Goal: Navigation & Orientation: Find specific page/section

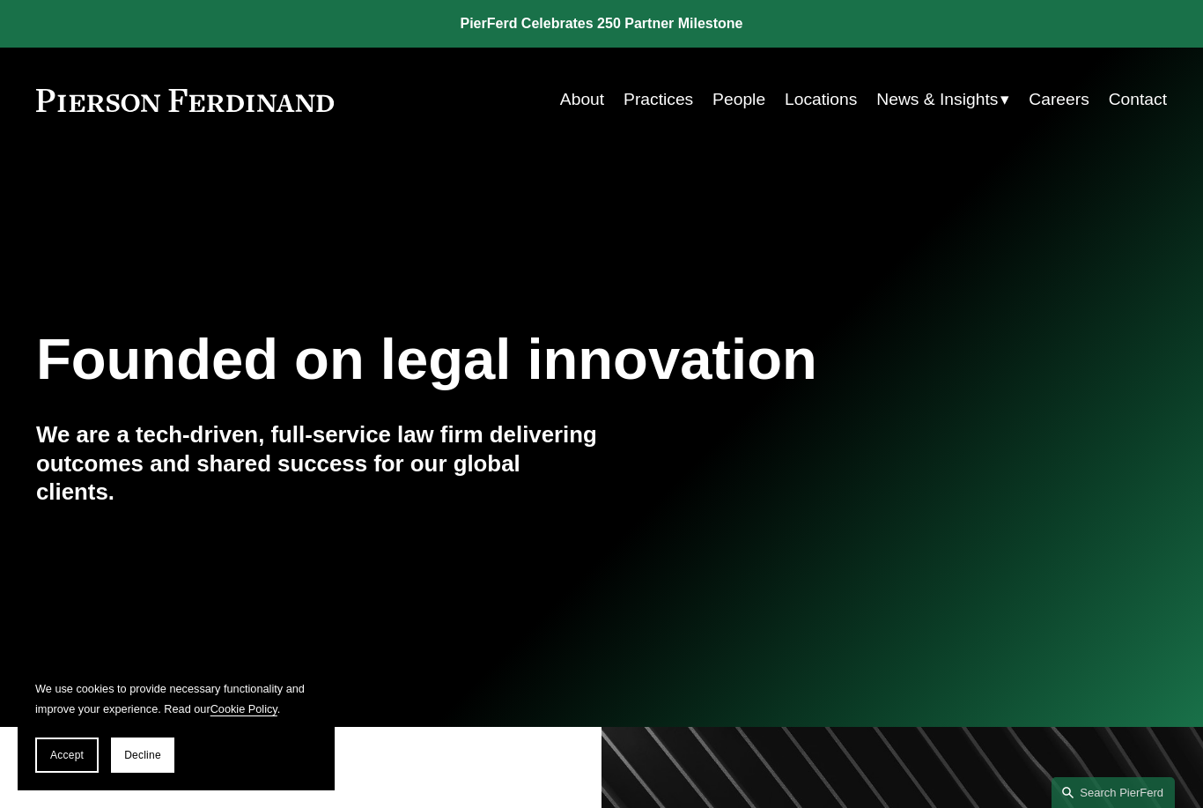
click at [679, 100] on link "Practices" at bounding box center [659, 100] width 70 height 34
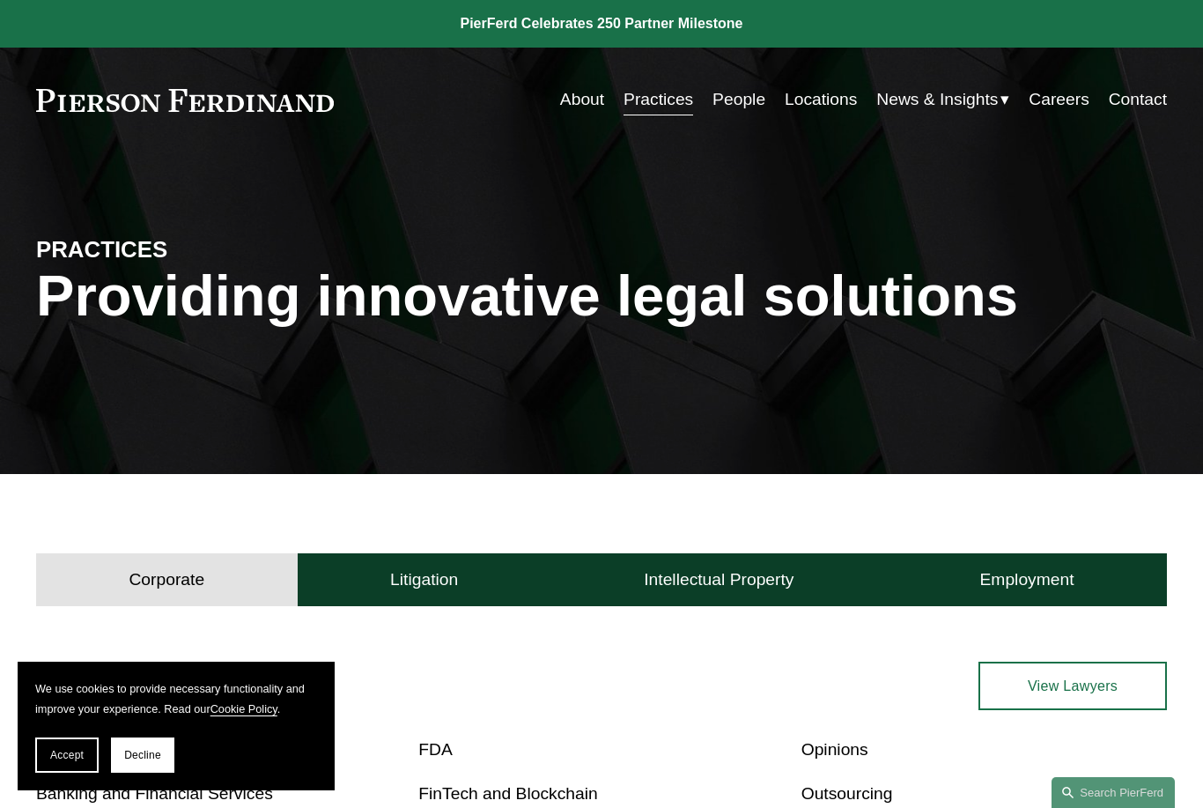
click at [0, 0] on span "News" at bounding box center [0, 0] width 0 height 0
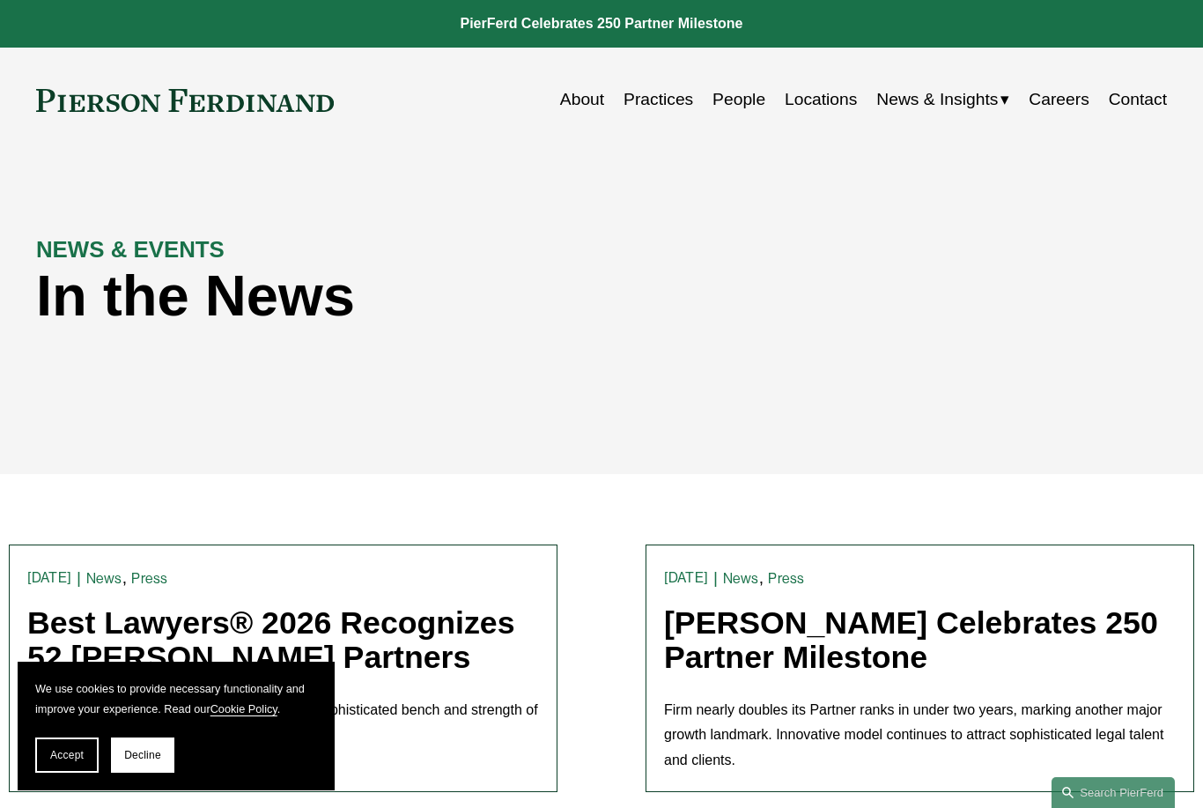
click at [634, 100] on link "Practices" at bounding box center [659, 100] width 70 height 34
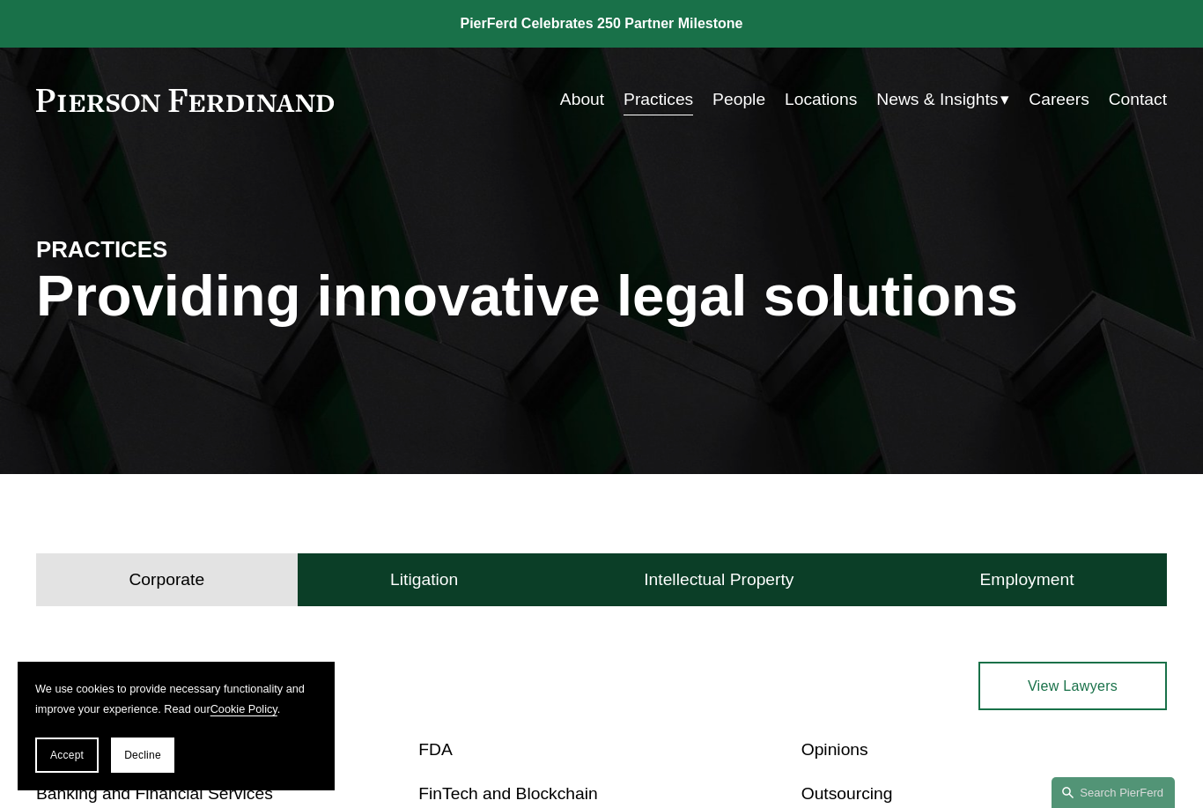
click at [581, 122] on div "Skip to Content About Practices People Locations" at bounding box center [601, 100] width 1203 height 105
click at [577, 109] on link "About" at bounding box center [582, 100] width 44 height 34
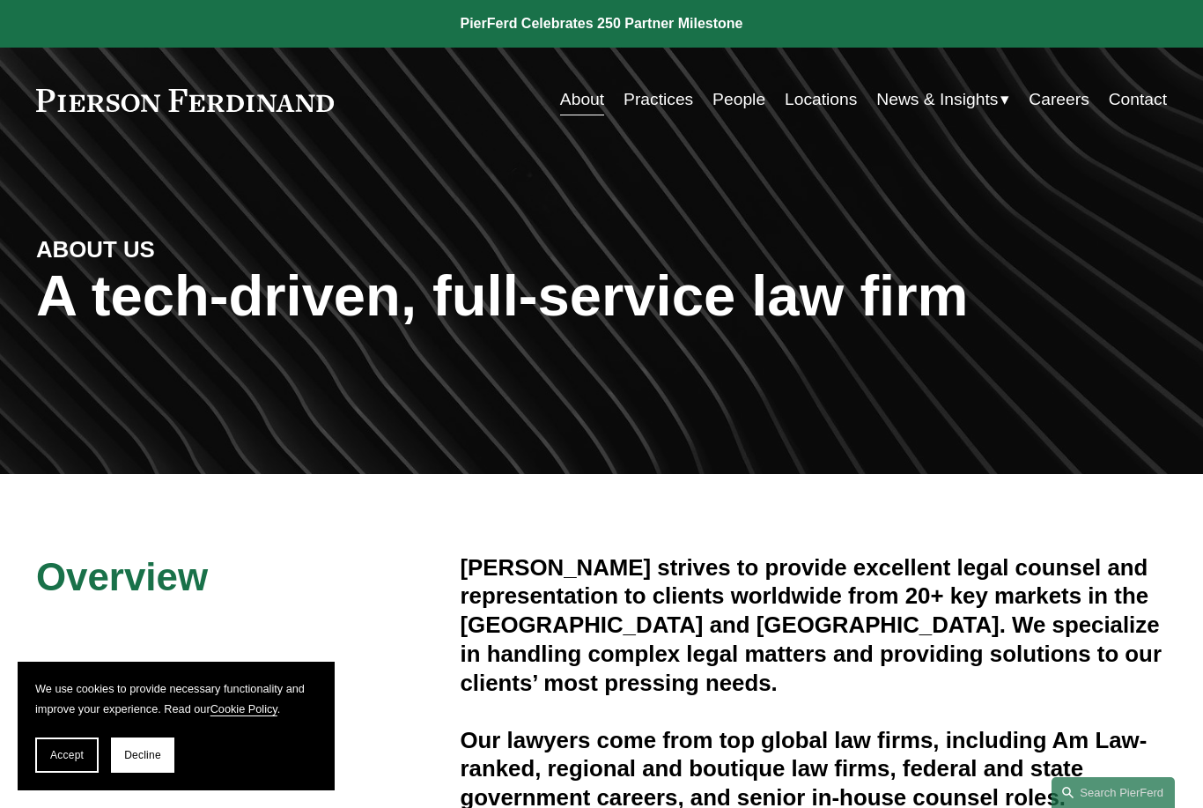
click at [742, 107] on link "People" at bounding box center [739, 100] width 53 height 34
